Goal: Task Accomplishment & Management: Manage account settings

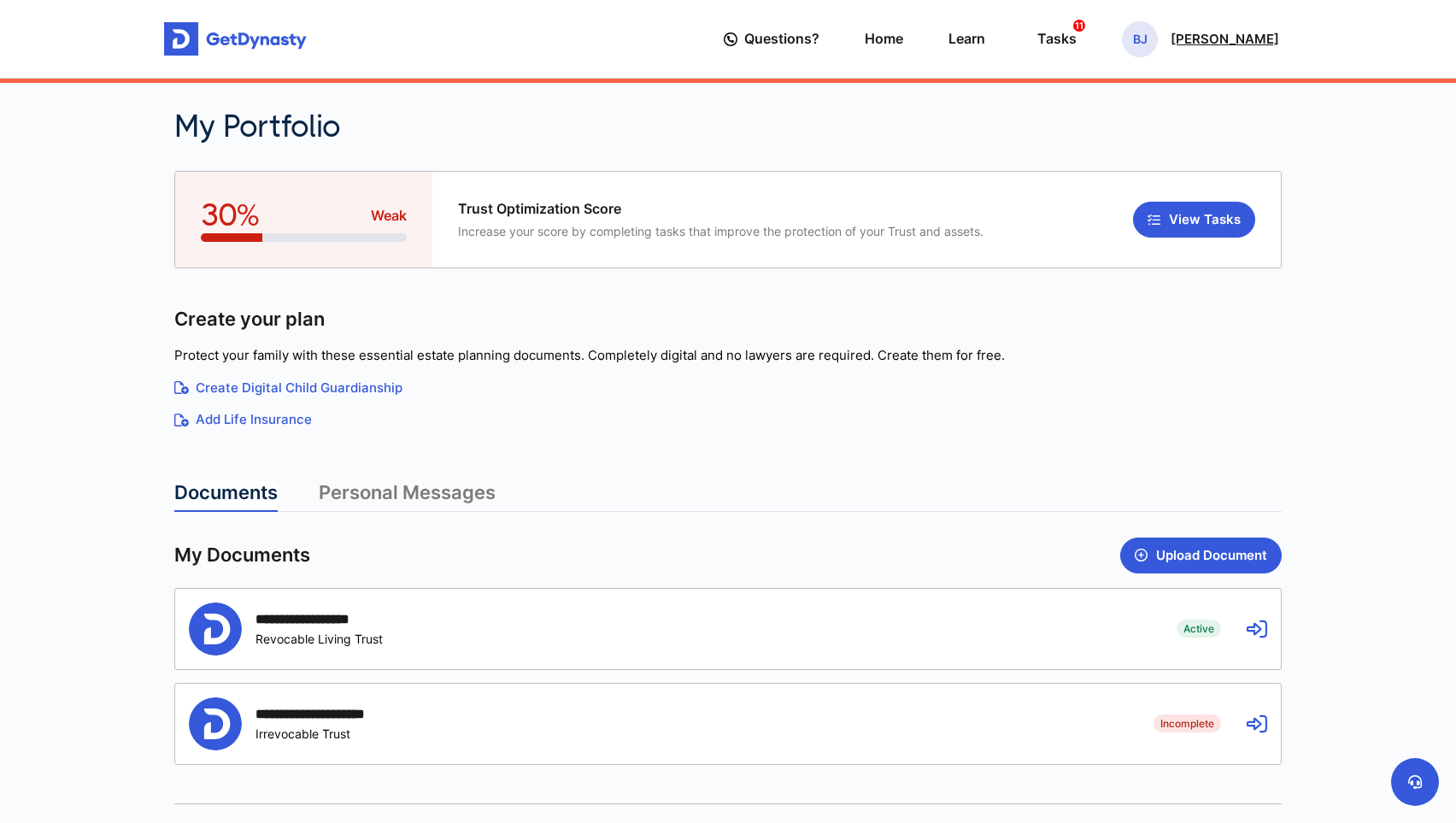
click at [1234, 37] on p "[PERSON_NAME]" at bounding box center [1225, 39] width 109 height 14
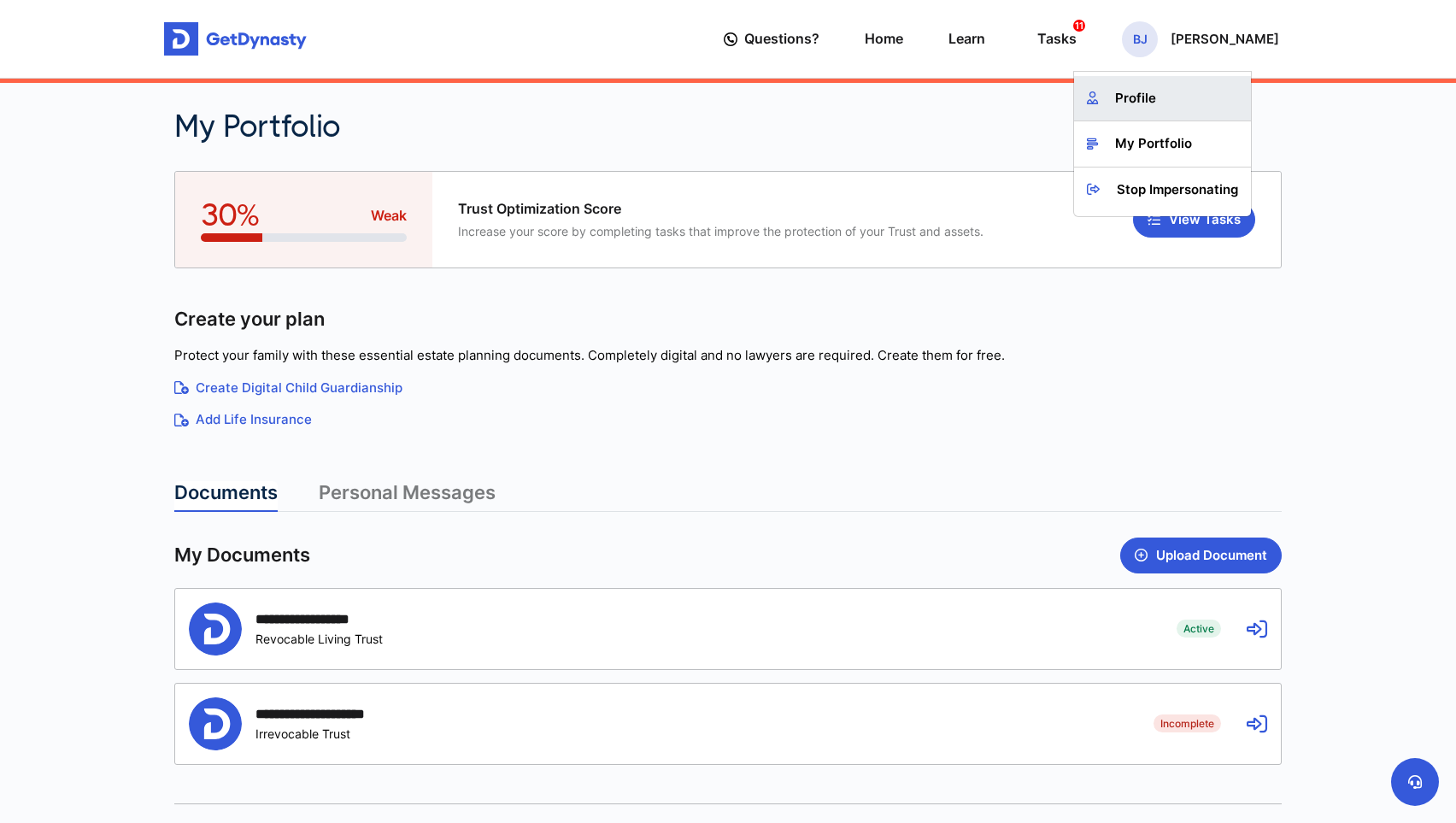
click at [1200, 106] on link "Profile" at bounding box center [1162, 98] width 176 height 45
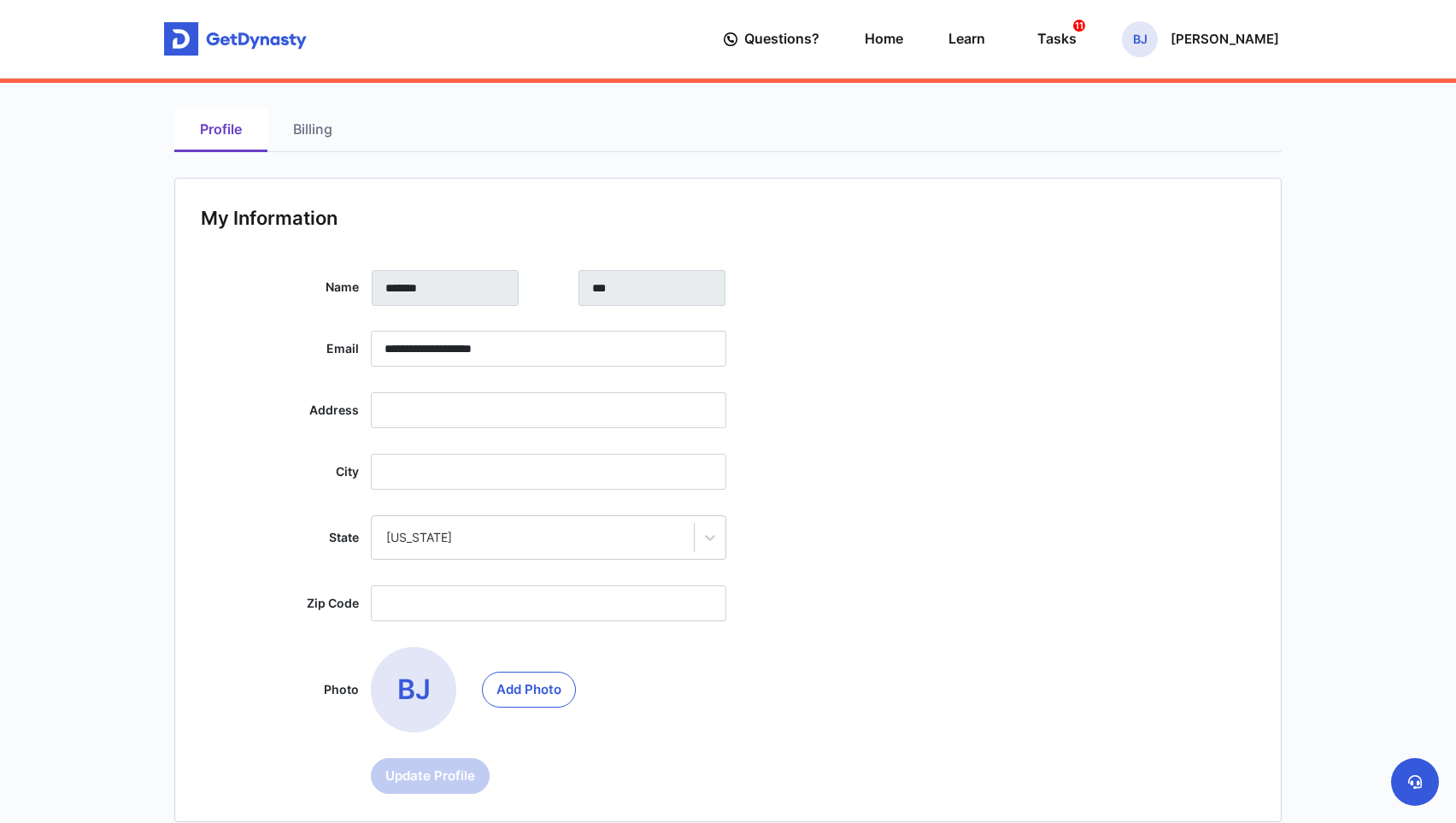
click at [328, 140] on link "Billing" at bounding box center [313, 130] width 90 height 43
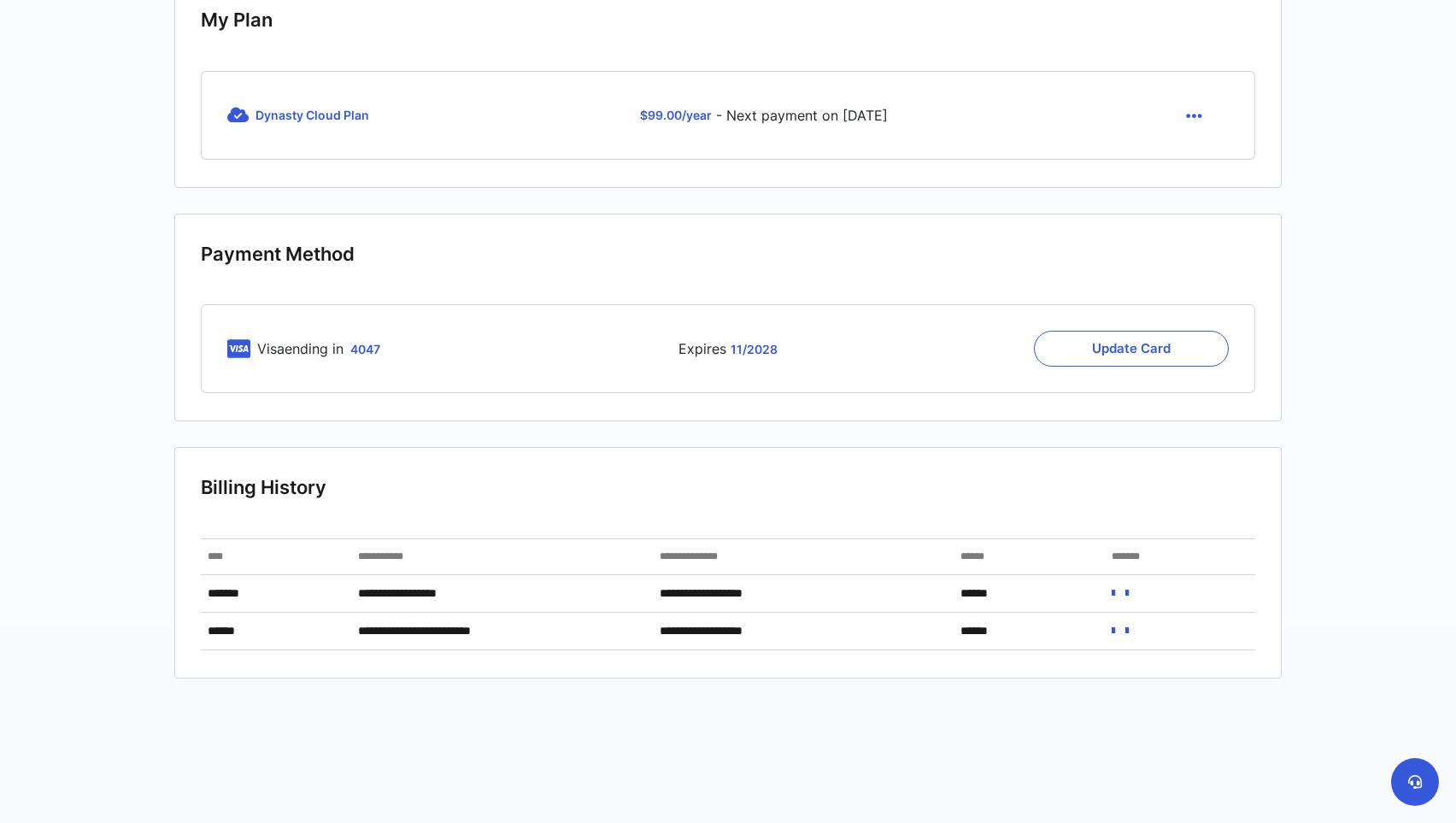
scroll to position [197, 0]
click at [1101, 350] on button "Update Card" at bounding box center [1131, 348] width 195 height 36
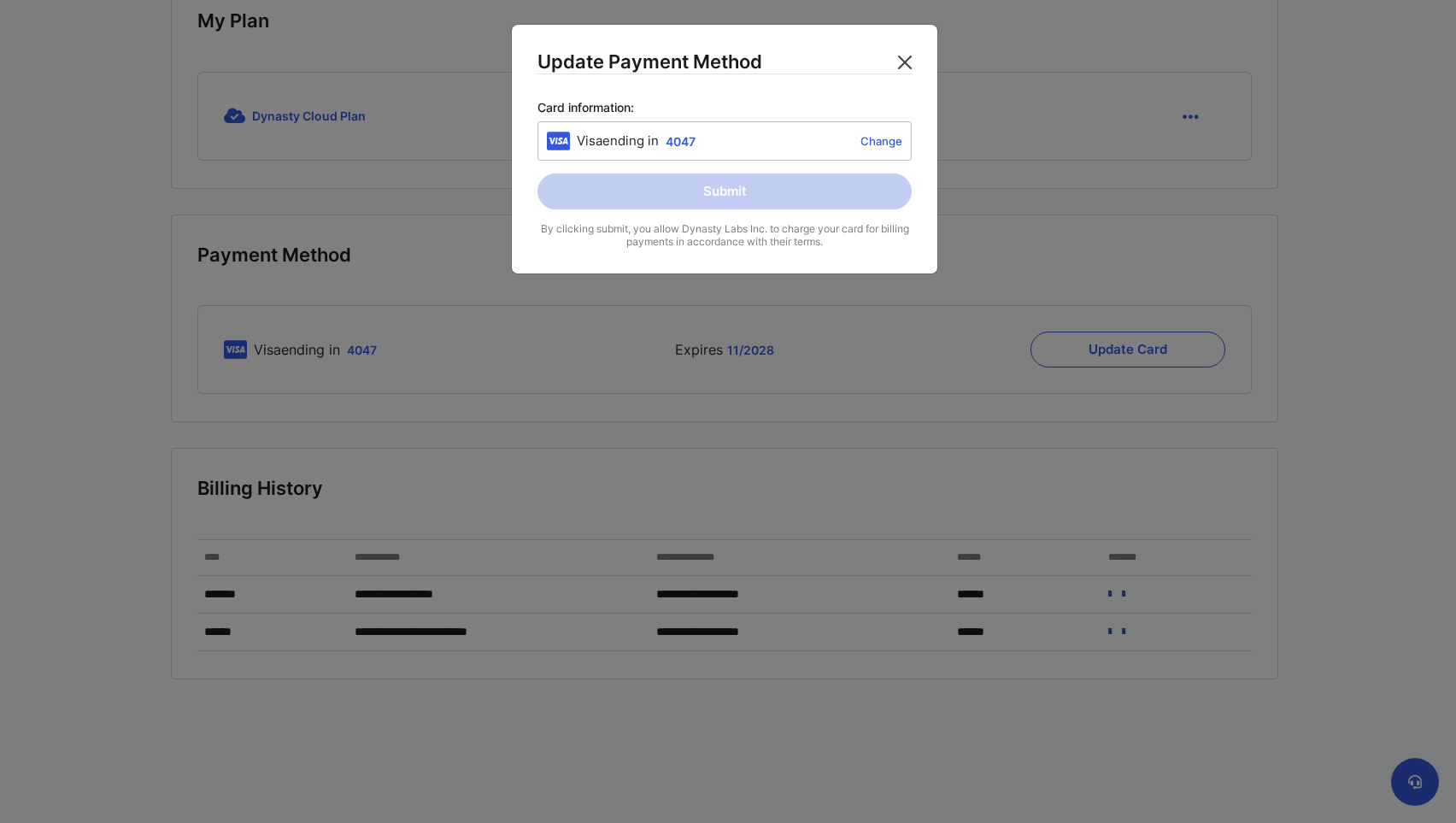
click at [906, 64] on button "Close" at bounding box center [904, 62] width 27 height 27
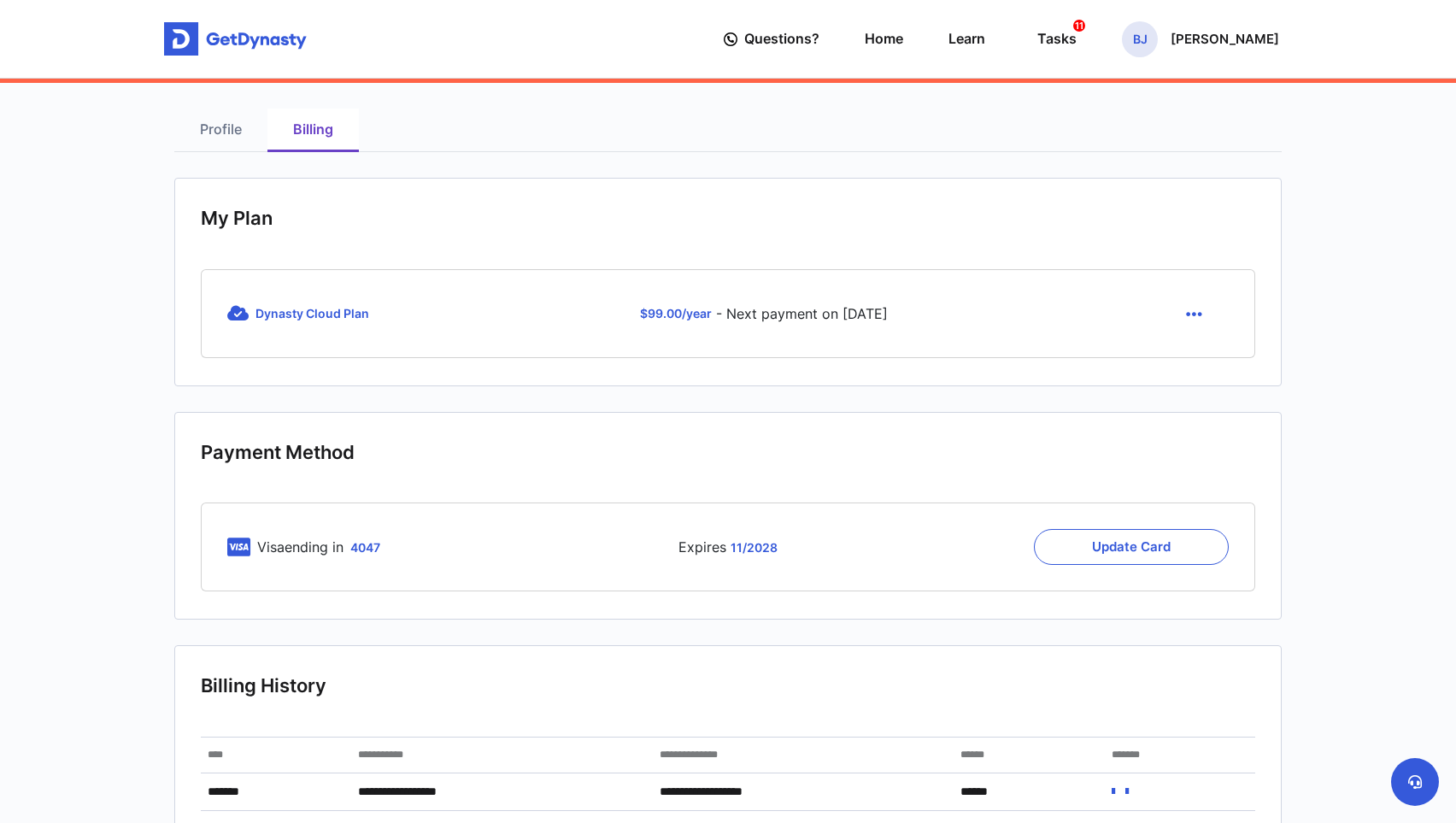
scroll to position [191, 0]
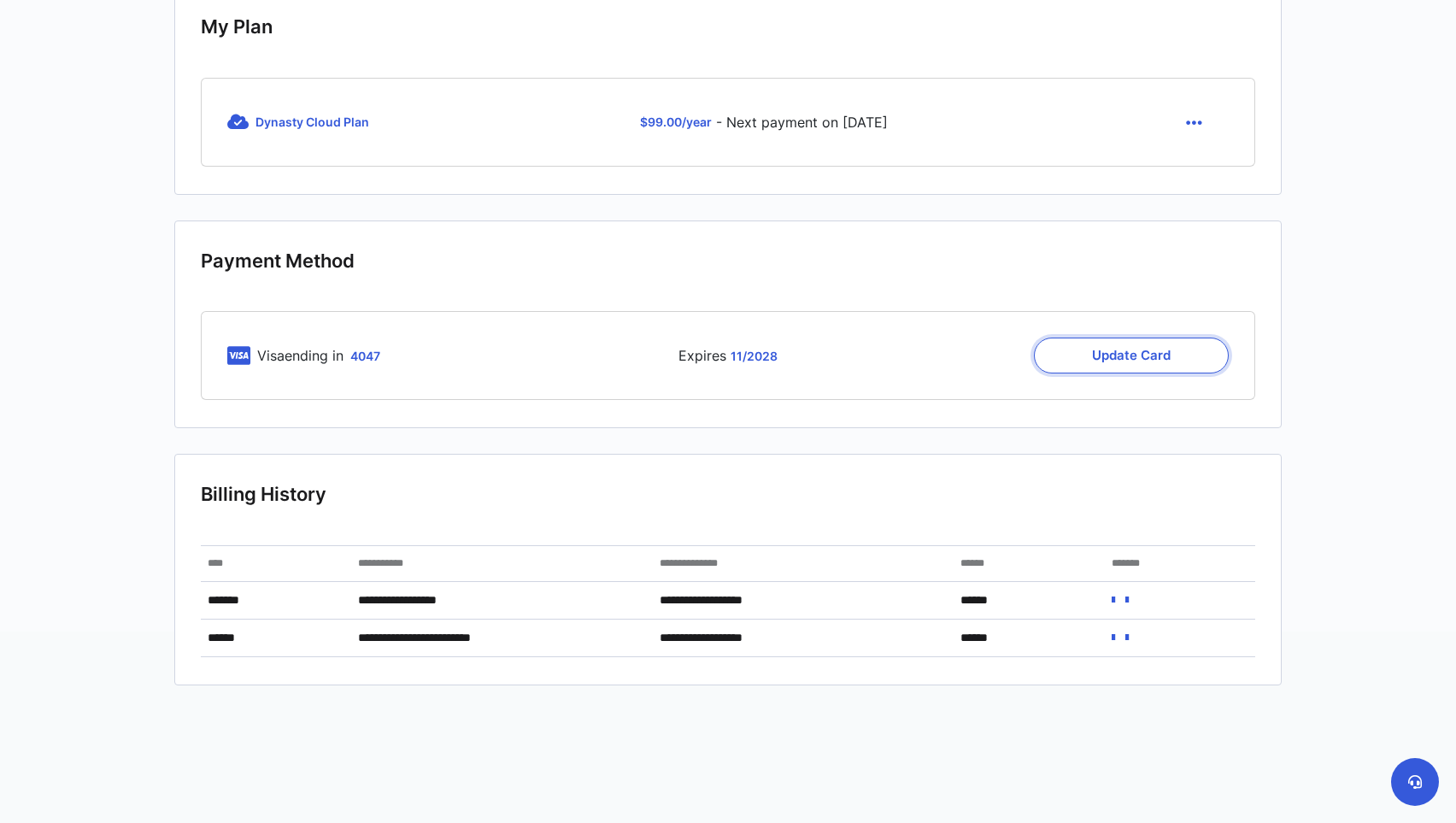
click at [1100, 360] on button "Update Card" at bounding box center [1131, 355] width 195 height 36
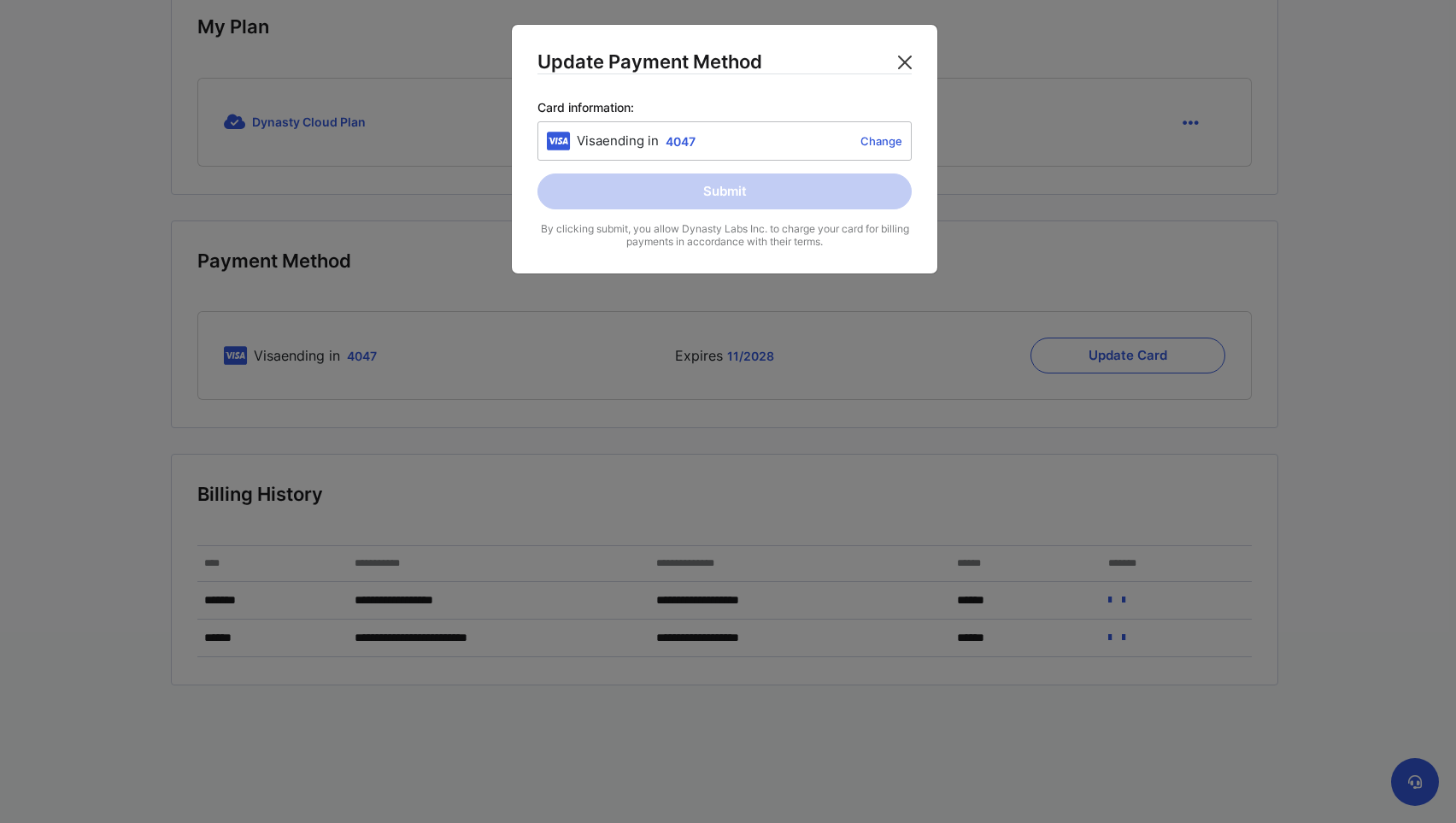
click at [903, 59] on button "Close" at bounding box center [904, 62] width 27 height 27
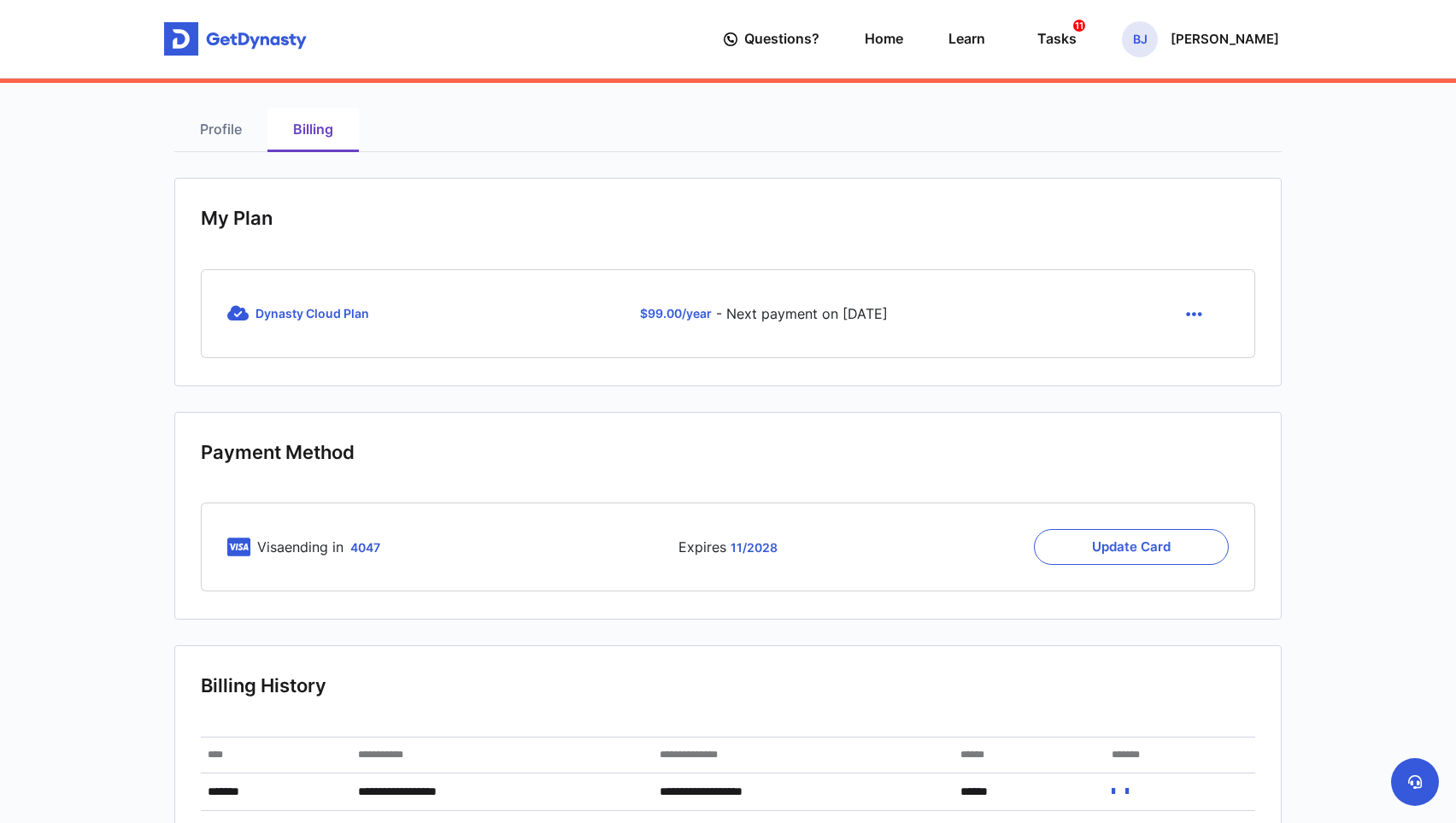
scroll to position [0, 0]
click at [228, 122] on link "Profile" at bounding box center [221, 130] width 93 height 43
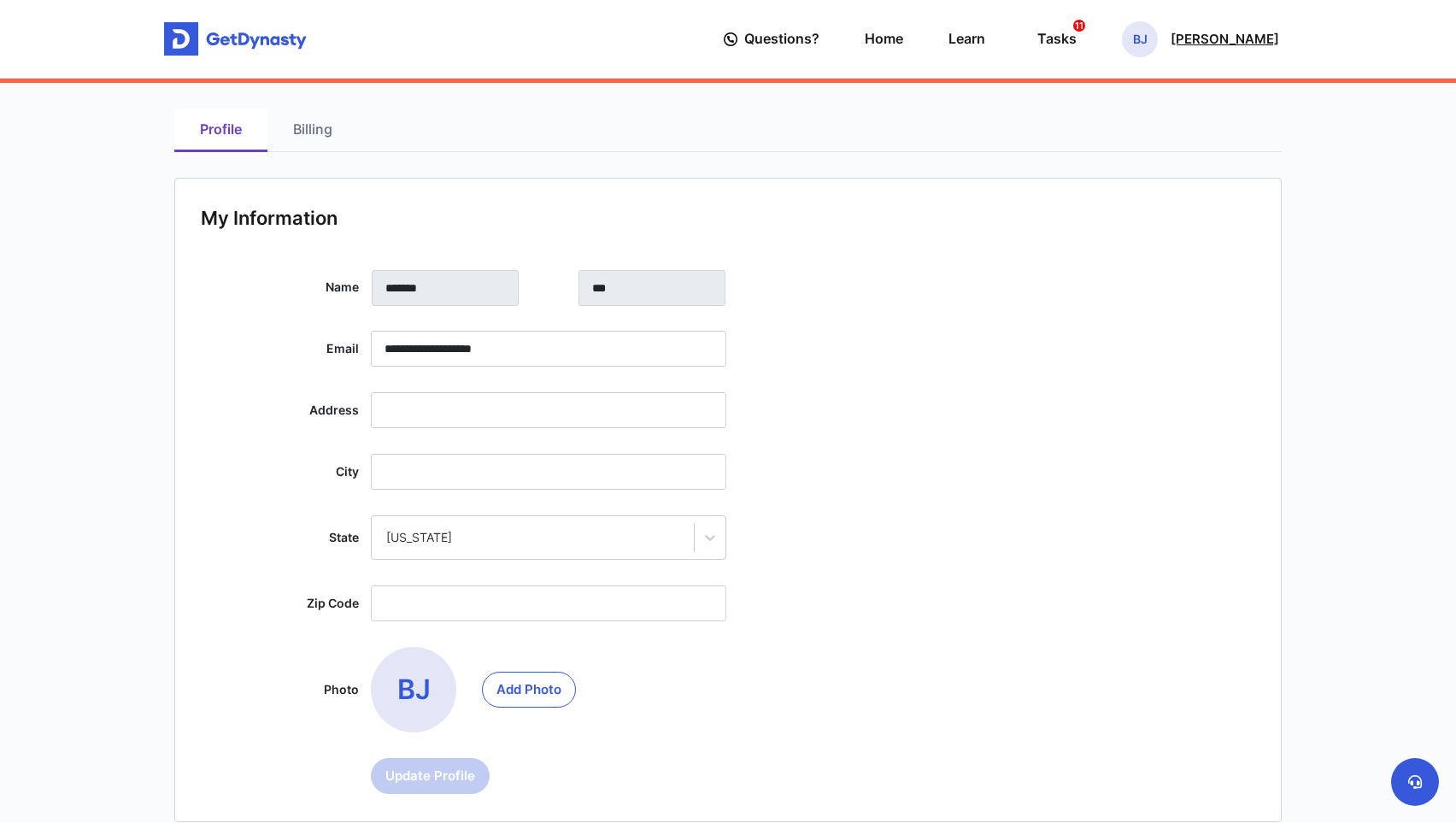
click at [1219, 46] on p "[PERSON_NAME]" at bounding box center [1225, 39] width 109 height 14
click at [968, 141] on div "Profile Billing" at bounding box center [728, 130] width 1107 height 43
click at [268, 42] on img at bounding box center [236, 39] width 143 height 34
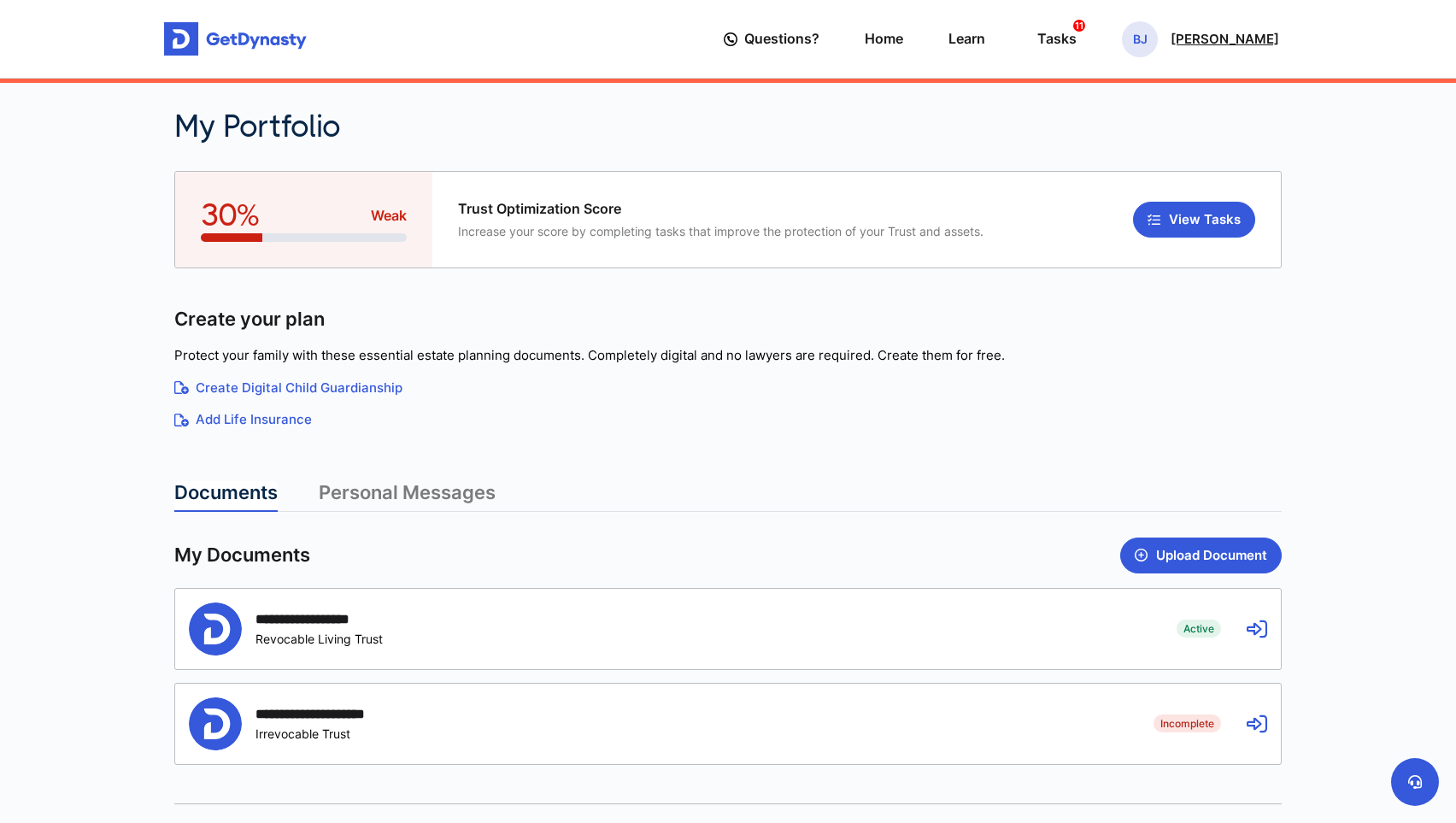
click at [1253, 44] on p "[PERSON_NAME]" at bounding box center [1225, 39] width 109 height 14
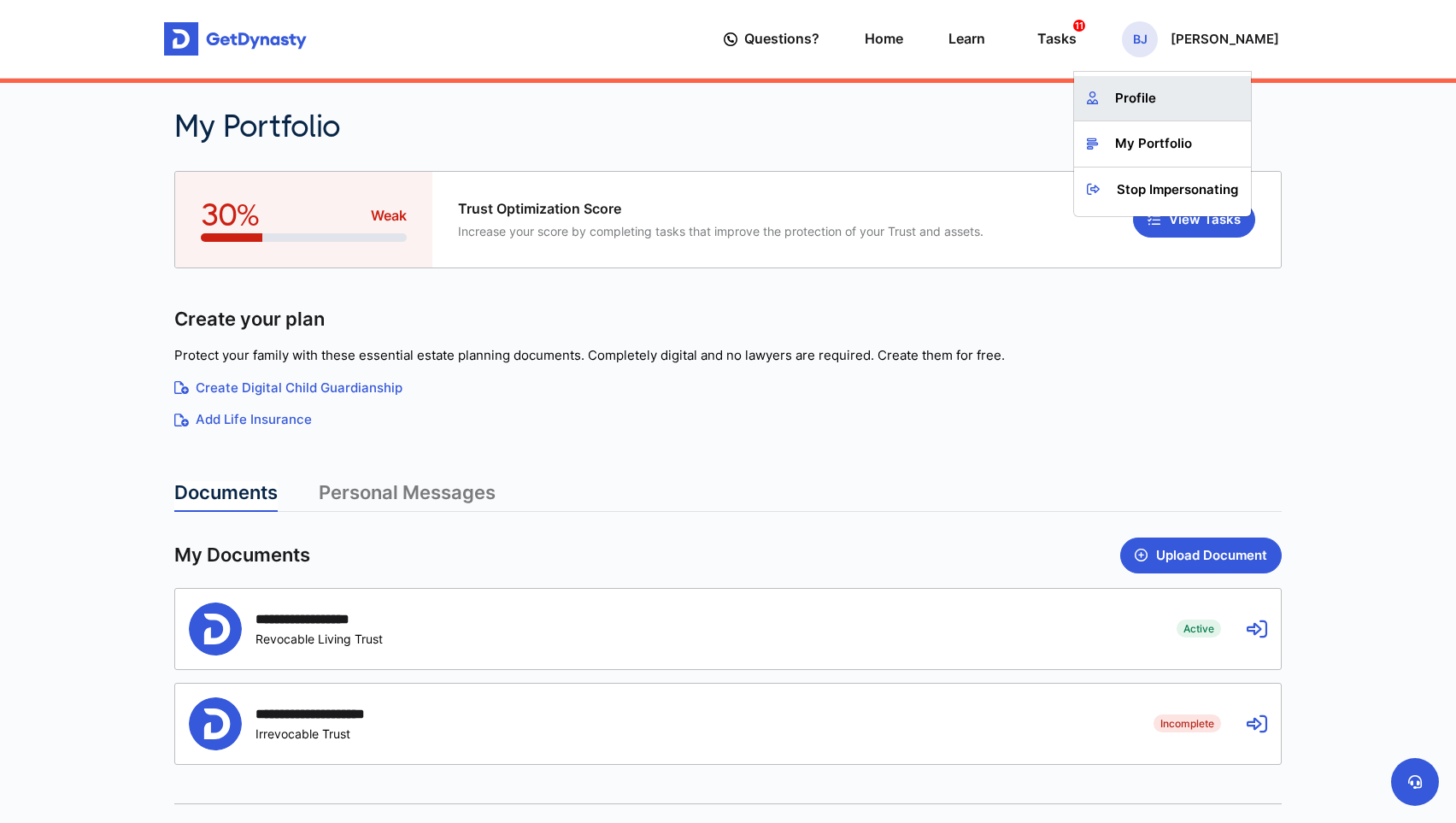
click at [1201, 110] on link "Profile" at bounding box center [1162, 98] width 176 height 45
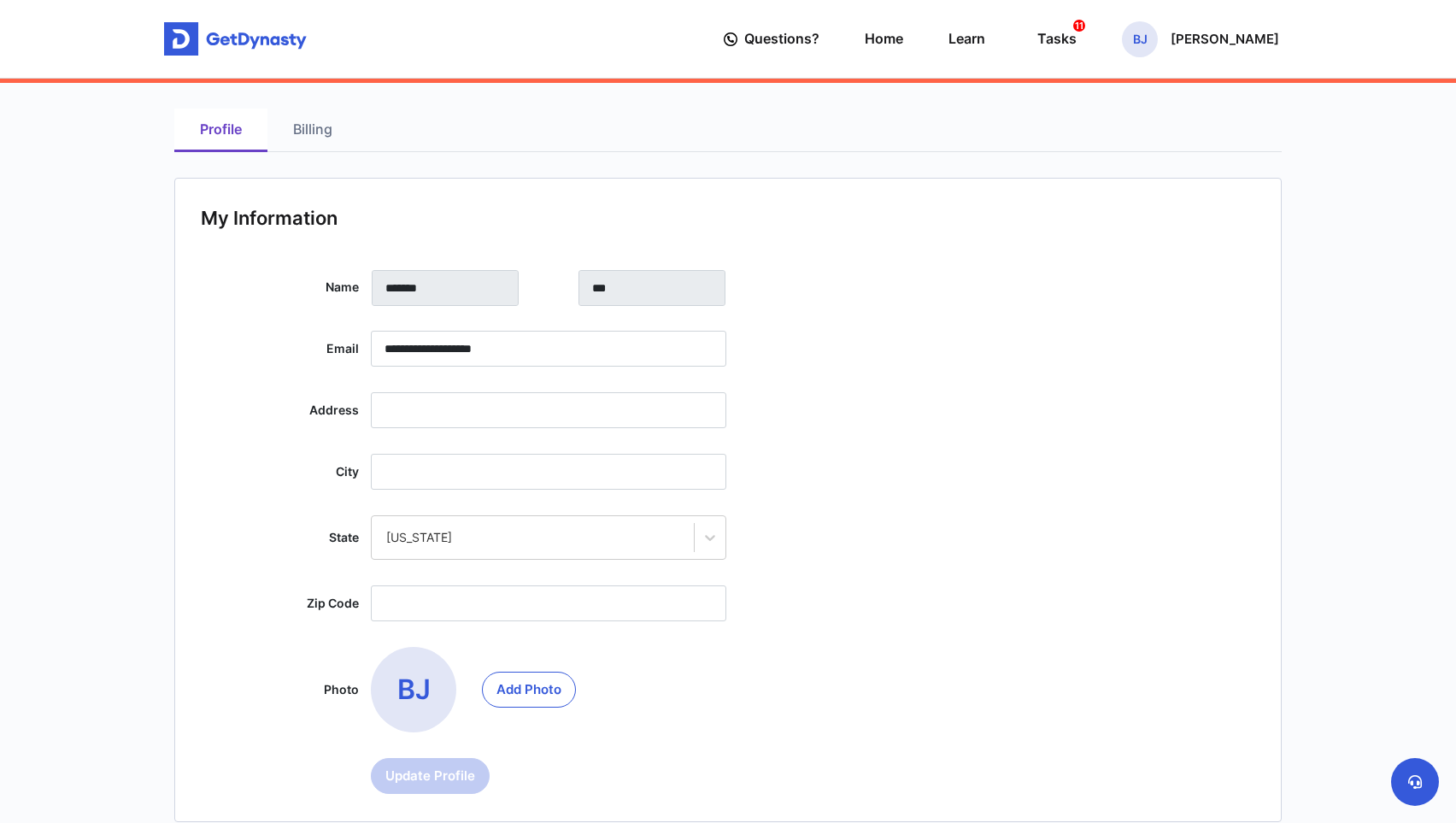
click at [294, 136] on link "Billing" at bounding box center [313, 130] width 90 height 43
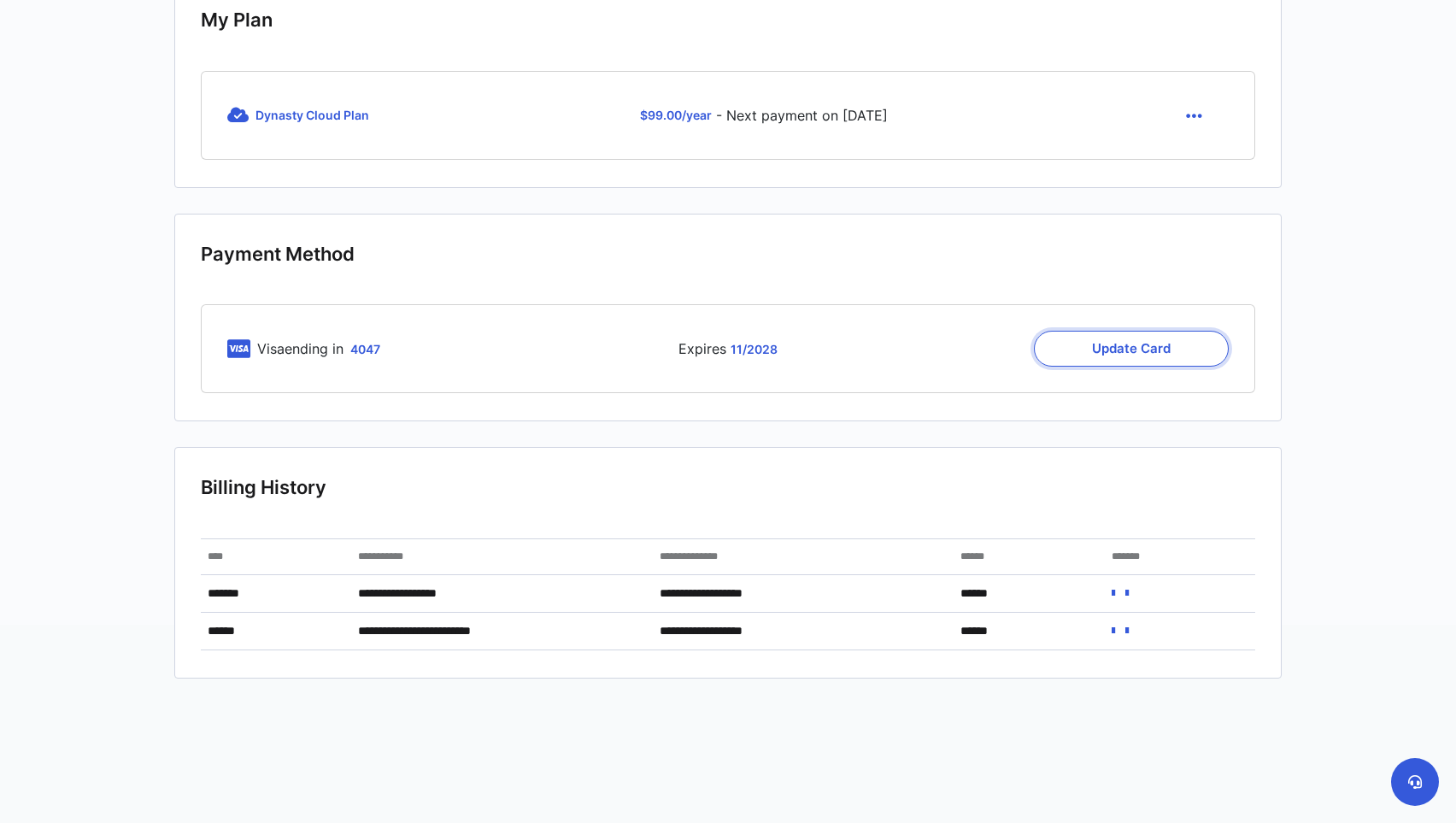
scroll to position [197, 0]
click at [1111, 342] on button "Update Card" at bounding box center [1131, 348] width 195 height 36
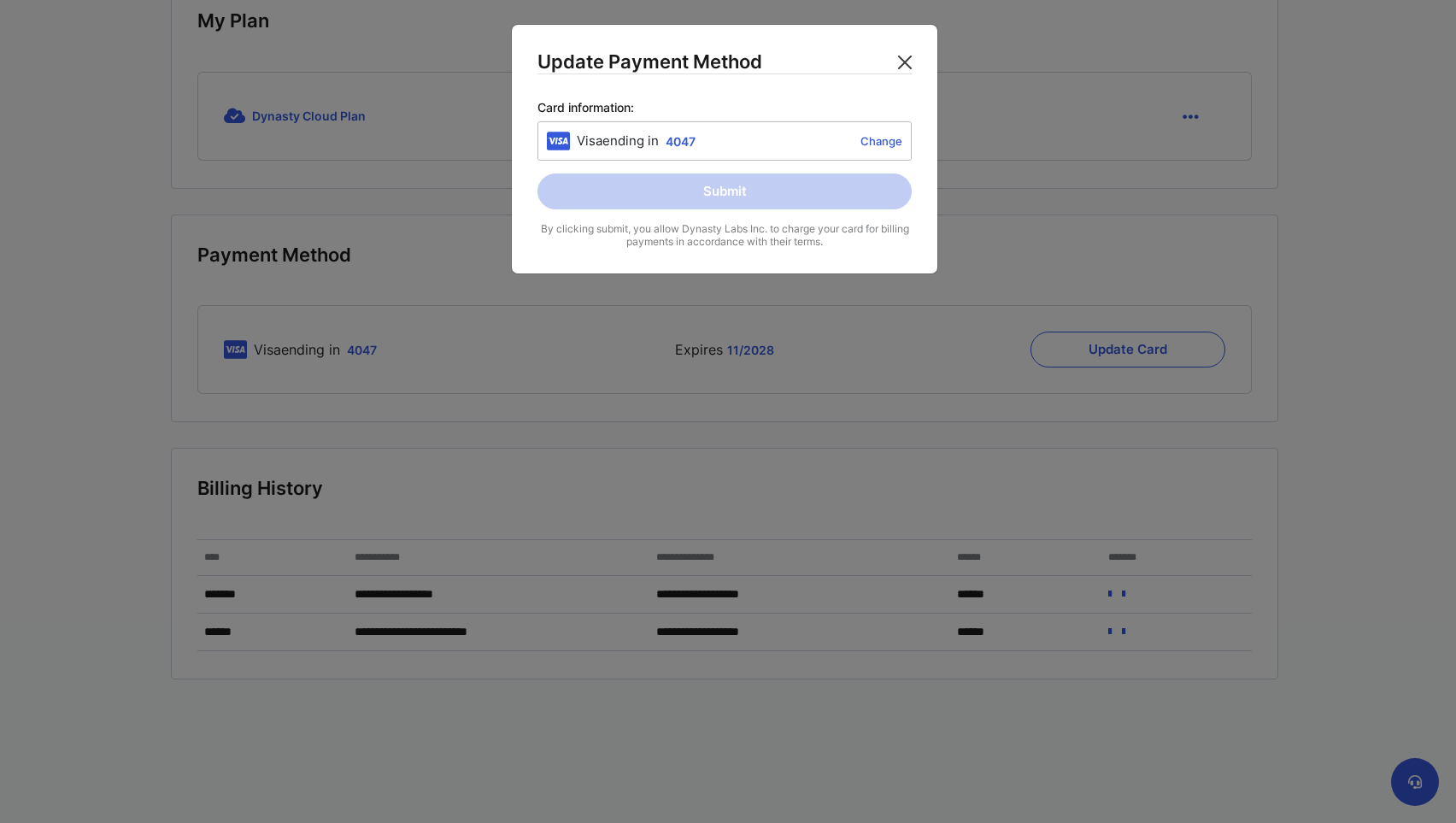
click at [909, 61] on button "Close" at bounding box center [904, 62] width 27 height 27
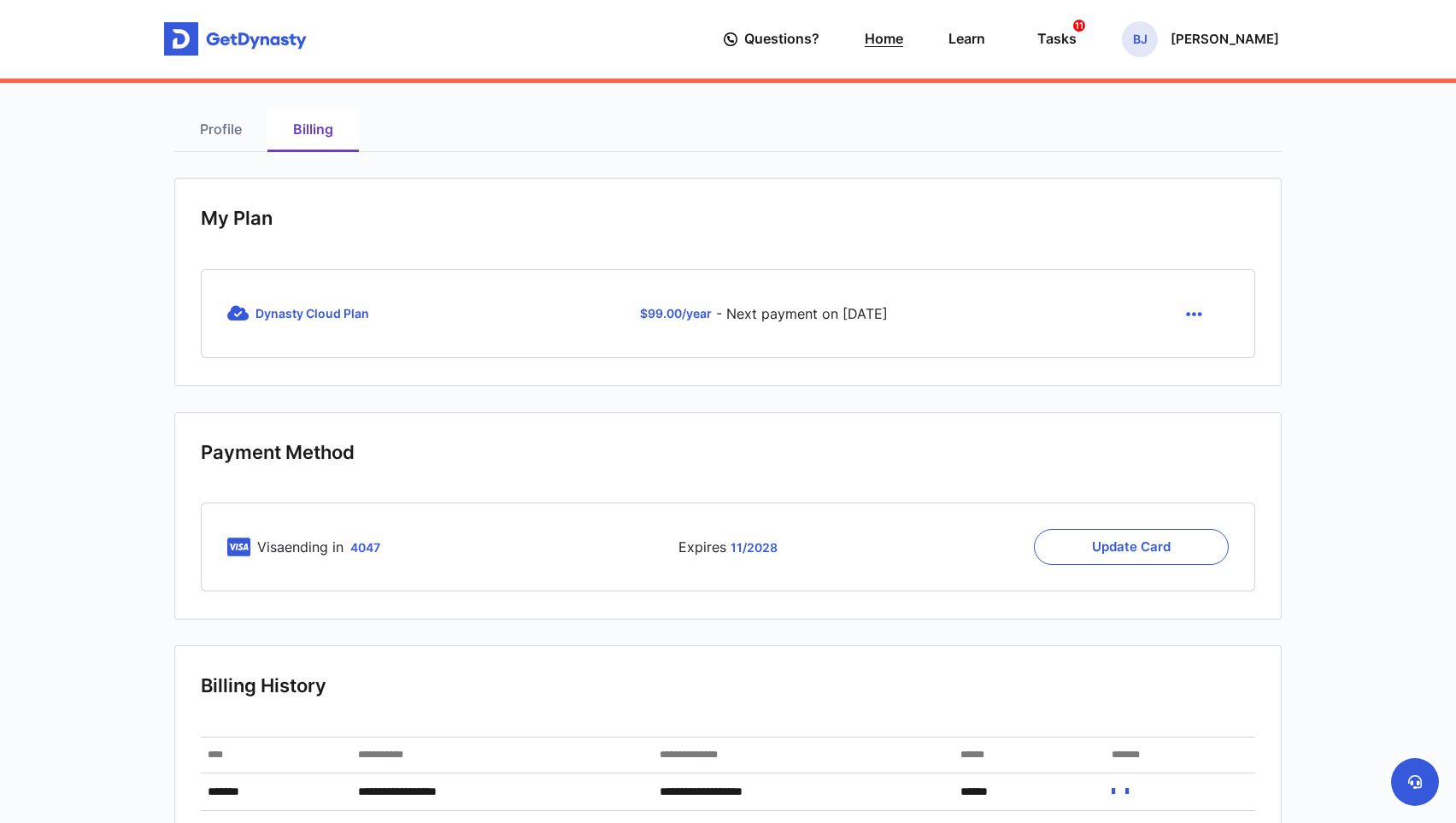
scroll to position [0, 0]
